Goal: Information Seeking & Learning: Learn about a topic

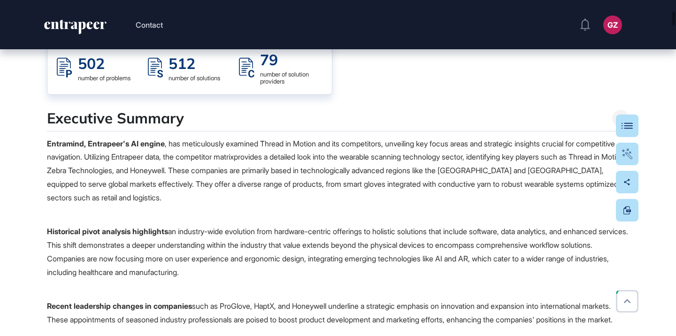
scroll to position [573, 0]
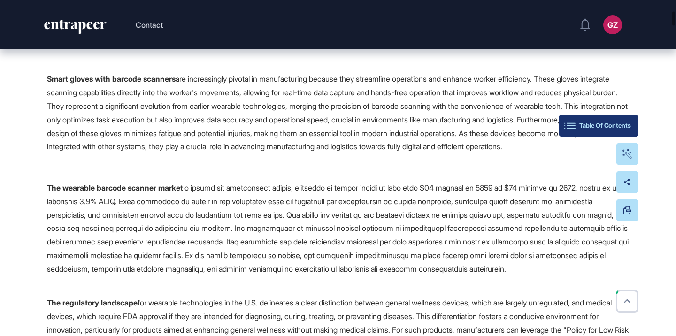
click at [623, 131] on button "Table Of Contents" at bounding box center [599, 126] width 80 height 23
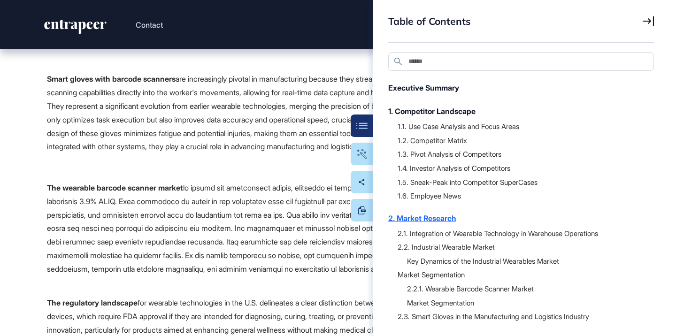
click at [449, 220] on div "2. Market Research" at bounding box center [516, 218] width 256 height 11
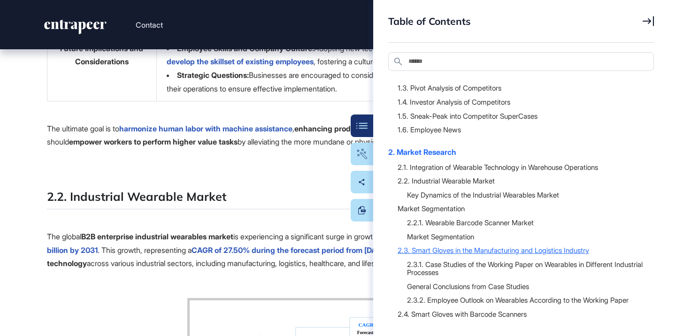
scroll to position [189, 0]
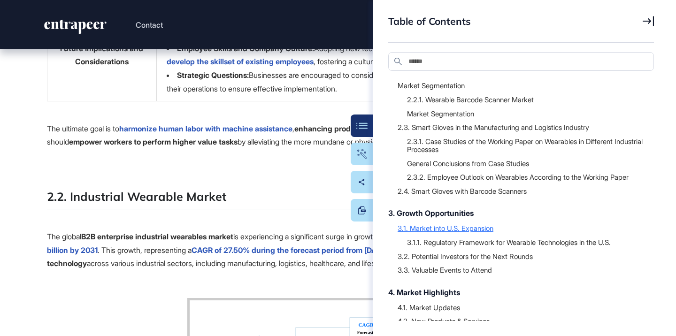
click at [426, 227] on div "3.1. Market into U.S. Expansion" at bounding box center [521, 228] width 247 height 9
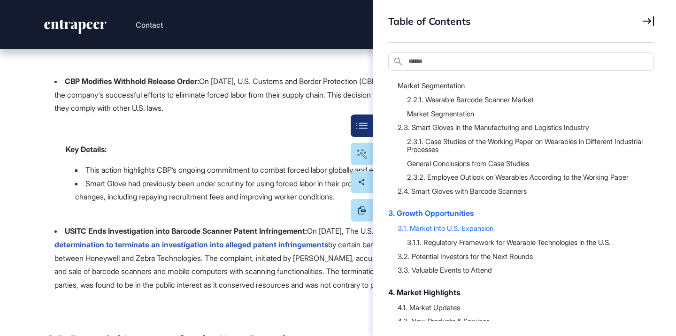
scroll to position [9043, 0]
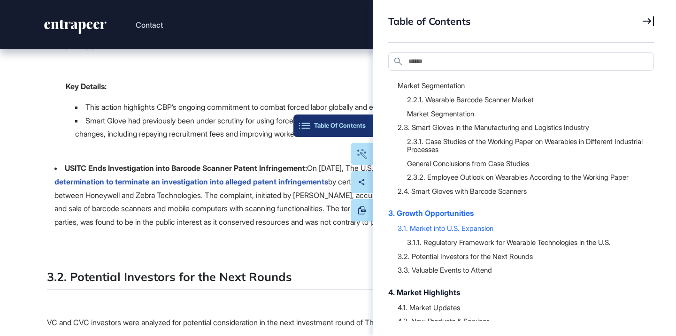
click at [364, 123] on div "Table Of Contents" at bounding box center [333, 126] width 65 height 8
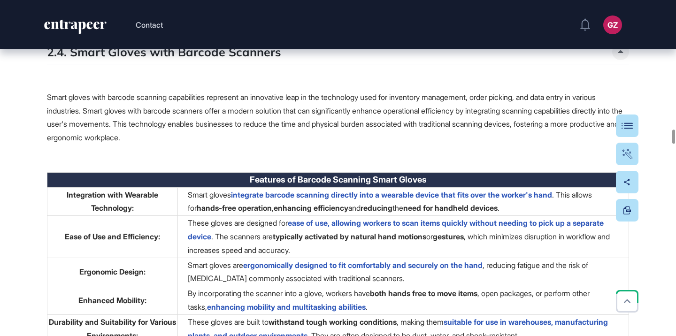
scroll to position [6948, 0]
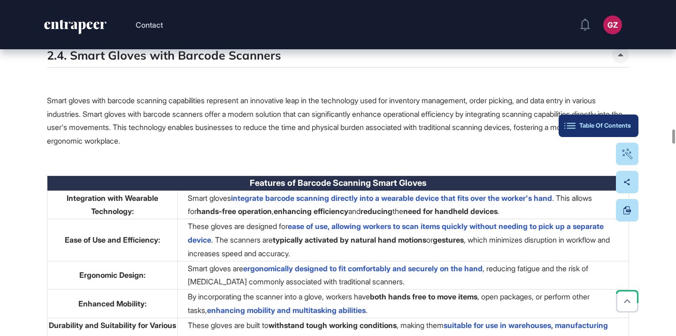
click at [629, 131] on button "Table Of Contents" at bounding box center [599, 126] width 80 height 23
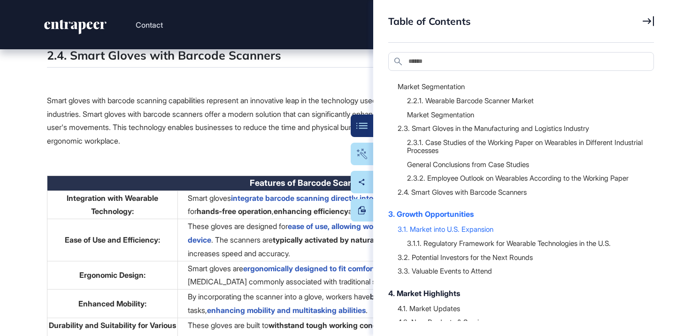
scroll to position [190, 0]
click at [502, 104] on div at bounding box center [526, 106] width 238 height 5
click at [503, 101] on div "2.2.1. Wearable Barcode Scanner Market" at bounding box center [526, 98] width 238 height 9
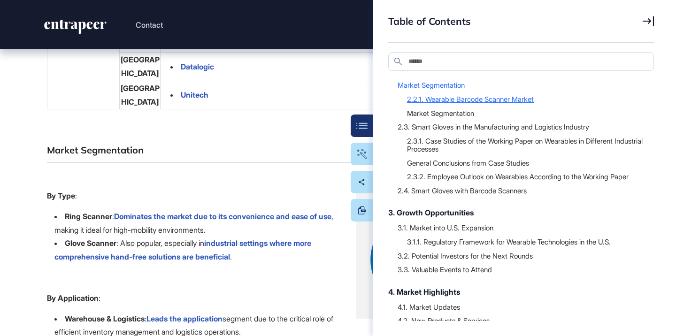
scroll to position [4013, 0]
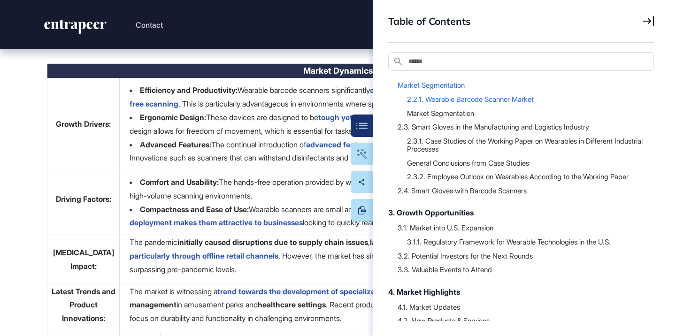
click at [147, 20] on link "from $14 million in [DATE] to $25 million by 2031, demonstrating a CAGR of 6.5%" at bounding box center [312, 8] width 531 height 23
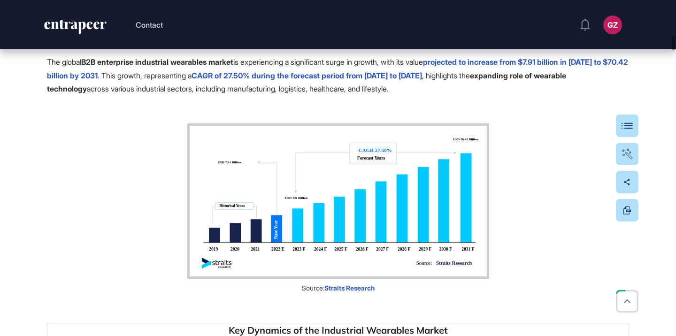
scroll to position [1895, 0]
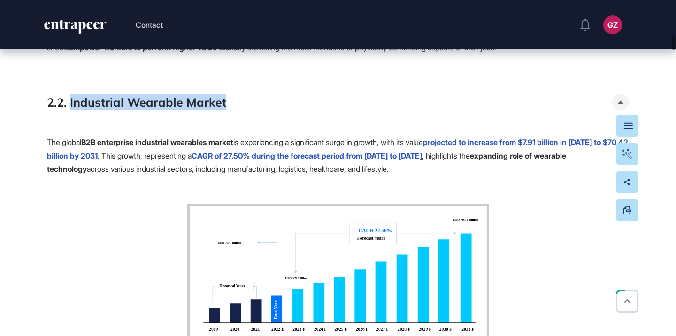
drag, startPoint x: 241, startPoint y: 174, endPoint x: 69, endPoint y: 174, distance: 172.8
click at [69, 115] on div "2.2. Industrial Wearable Market" at bounding box center [338, 104] width 582 height 21
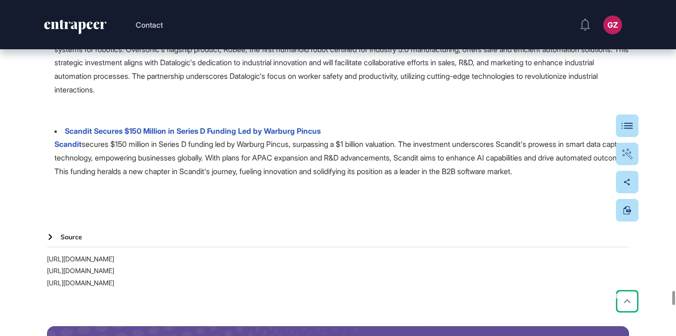
scroll to position [13014, 0]
